Goal: Find contact information: Find contact information

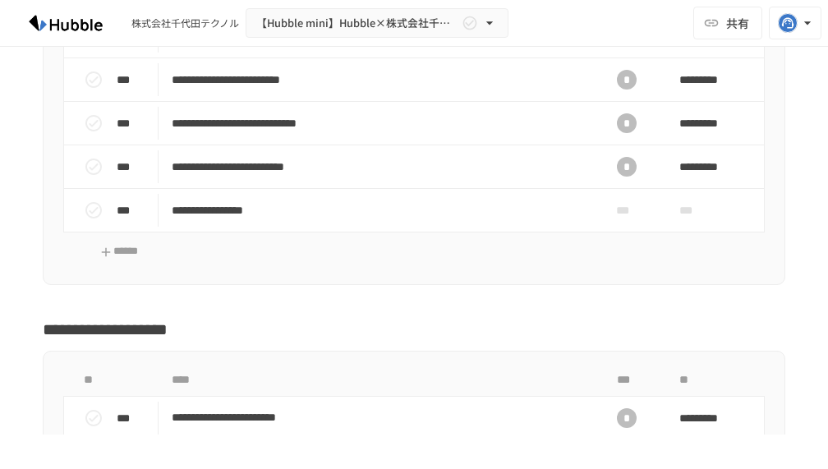
scroll to position [3118, 0]
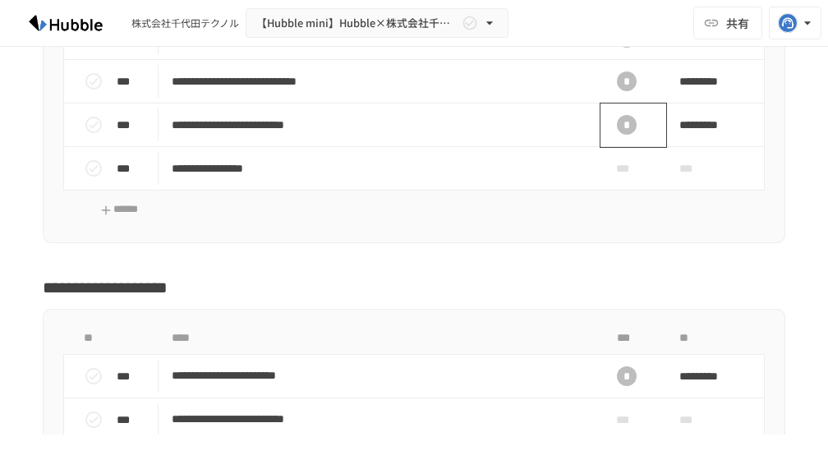
click at [617, 135] on div "*" at bounding box center [627, 125] width 20 height 20
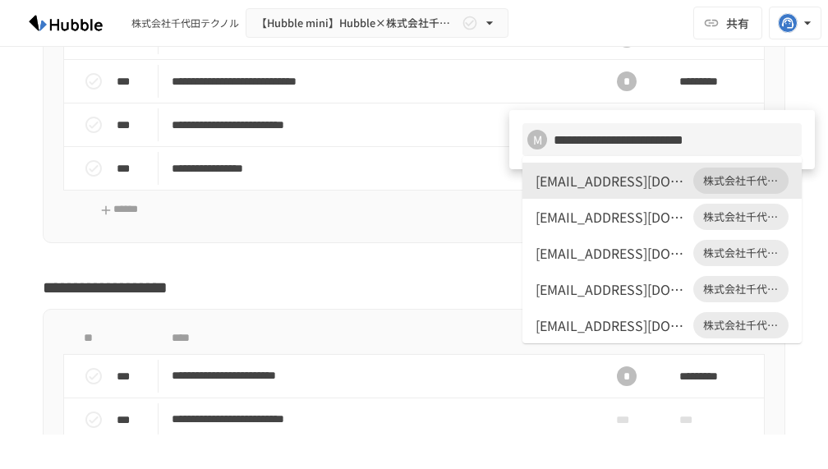
click at [714, 20] on div at bounding box center [414, 234] width 828 height 469
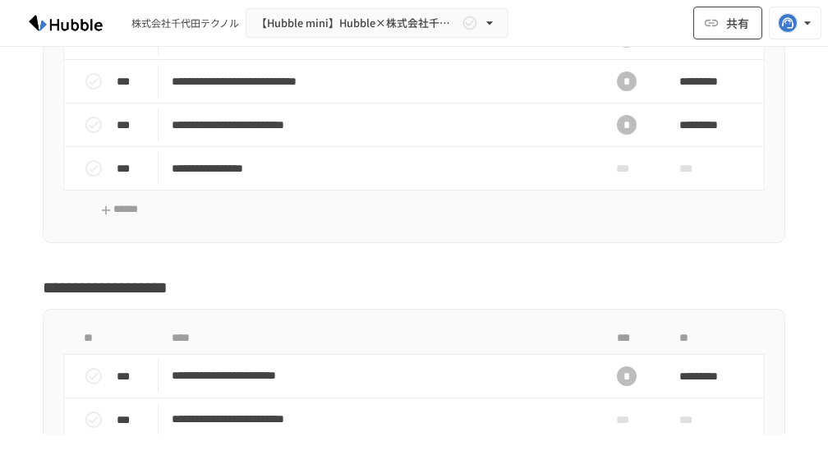
click at [714, 25] on icon "button" at bounding box center [711, 23] width 16 height 16
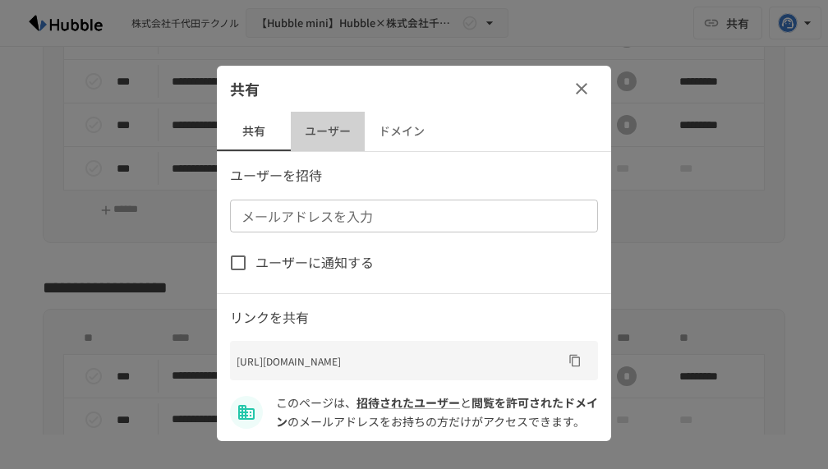
click at [337, 136] on button "ユーザー" at bounding box center [328, 131] width 74 height 39
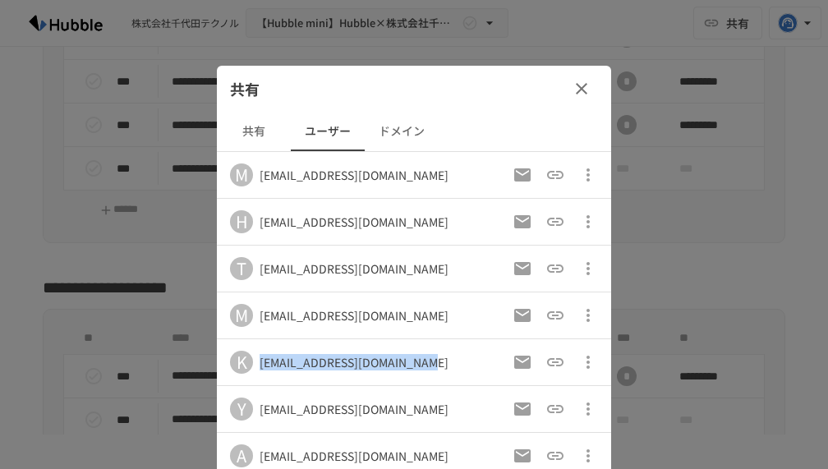
drag, startPoint x: 427, startPoint y: 360, endPoint x: 240, endPoint y: 355, distance: 187.4
click at [240, 355] on div "[PERSON_NAME] [PERSON_NAME][EMAIL_ADDRESS][DOMAIN_NAME]" at bounding box center [339, 362] width 219 height 23
copy div "[EMAIL_ADDRESS][DOMAIN_NAME]"
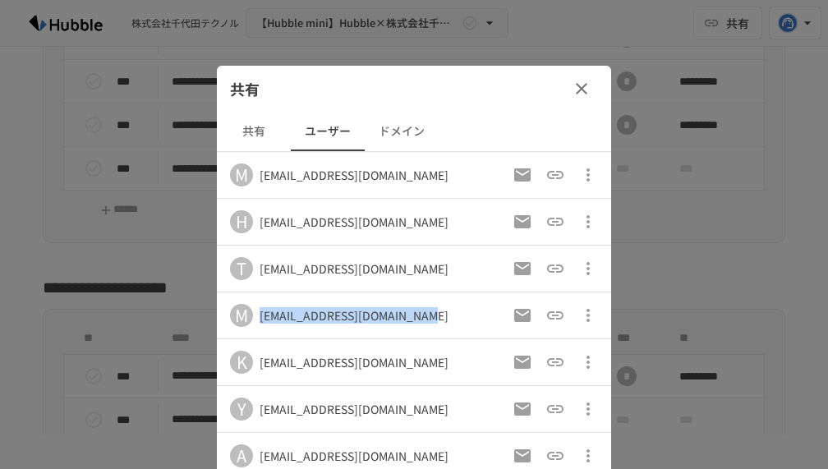
drag, startPoint x: 410, startPoint y: 319, endPoint x: 258, endPoint y: 319, distance: 152.0
click at [258, 319] on div "M [EMAIL_ADDRESS][DOMAIN_NAME]" at bounding box center [339, 315] width 219 height 23
copy div "[EMAIL_ADDRESS][DOMAIN_NAME]"
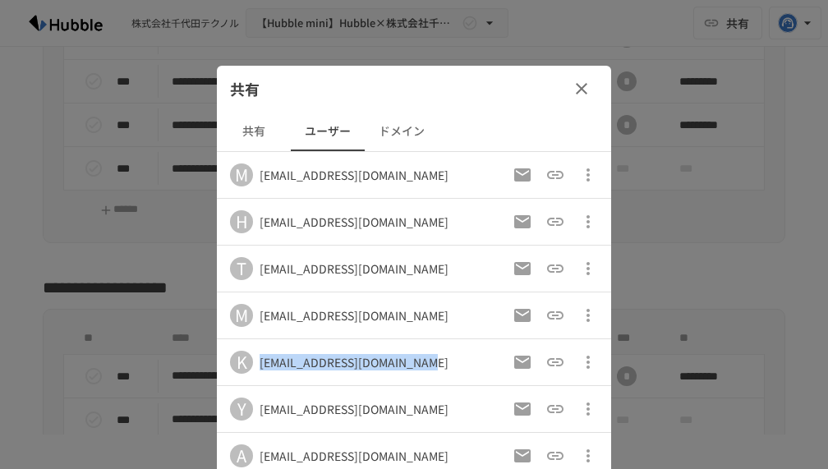
drag, startPoint x: 428, startPoint y: 361, endPoint x: 253, endPoint y: 359, distance: 175.0
click at [253, 359] on div "[PERSON_NAME] [PERSON_NAME][EMAIL_ADDRESS][DOMAIN_NAME]" at bounding box center [339, 362] width 219 height 23
copy div "[EMAIL_ADDRESS][DOMAIN_NAME]"
